Goal: Task Accomplishment & Management: Use online tool/utility

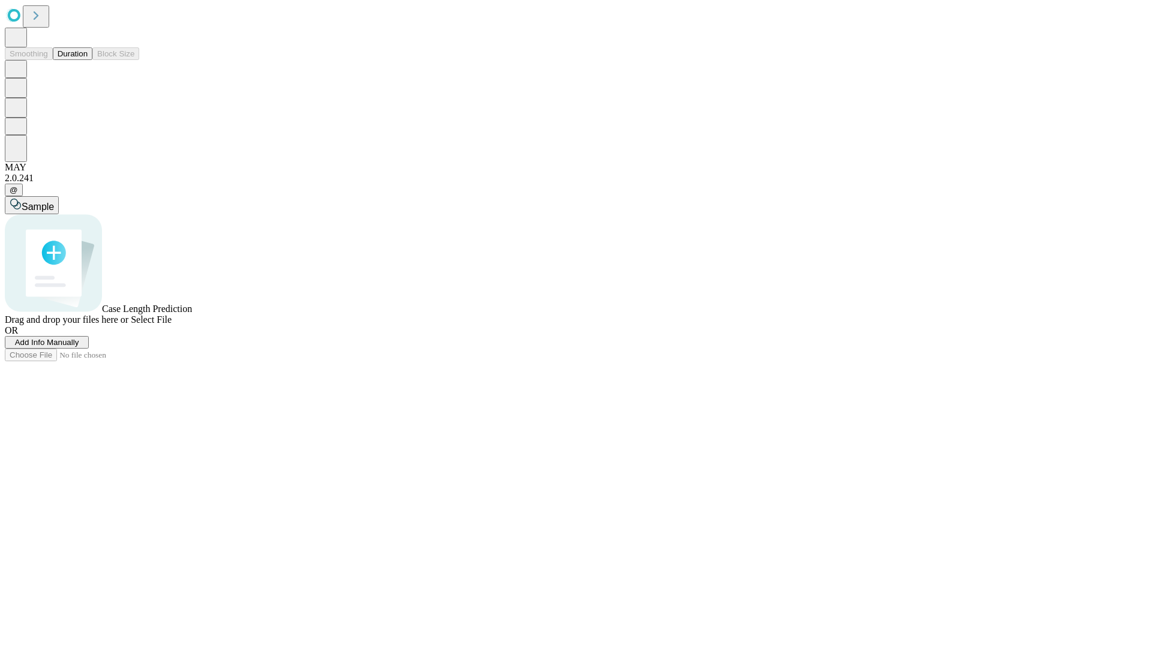
click at [88, 60] on button "Duration" at bounding box center [73, 53] width 40 height 13
click at [172, 324] on span "Select File" at bounding box center [151, 319] width 41 height 10
